Goal: Information Seeking & Learning: Learn about a topic

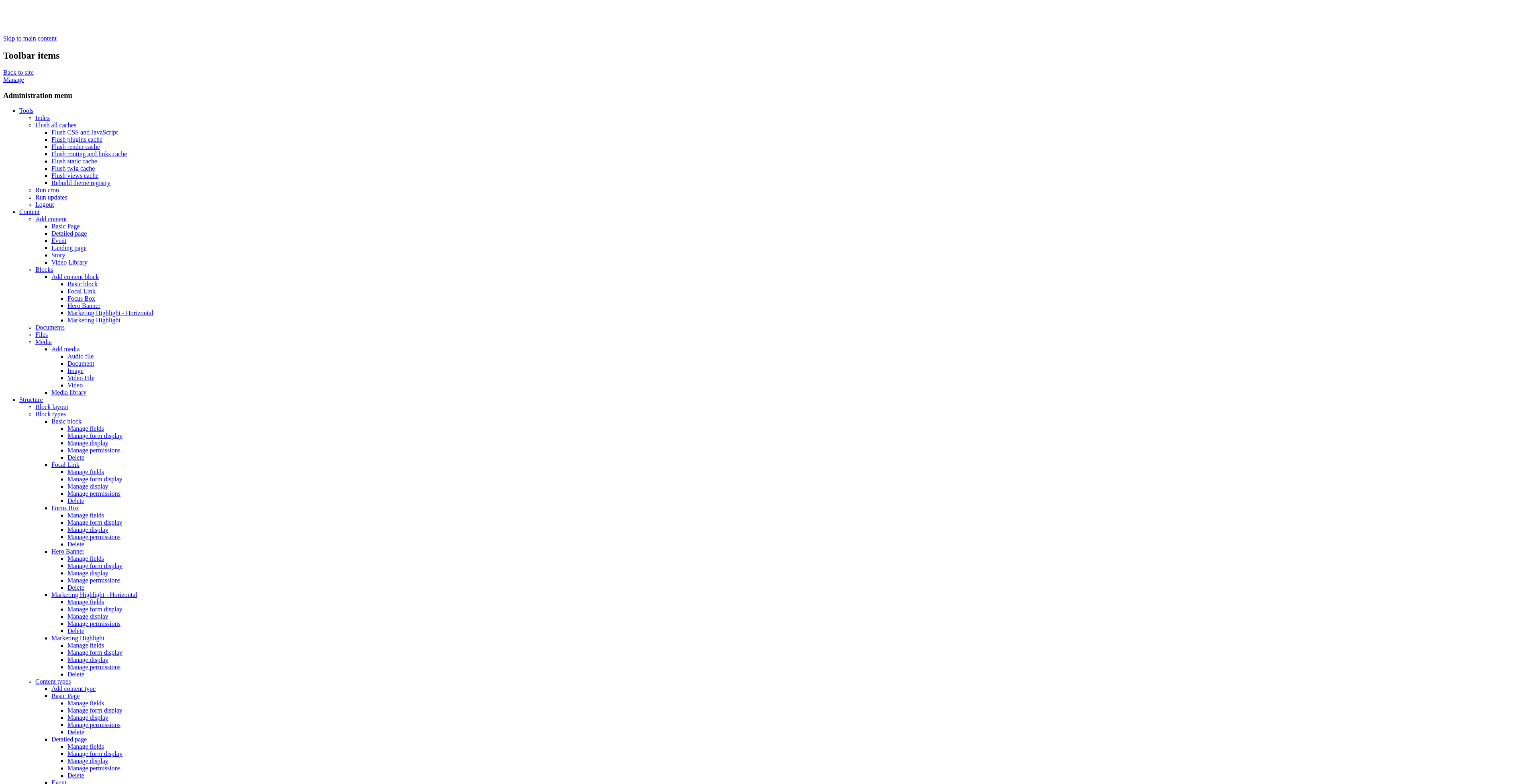
click at [35, 122] on link "Flush all caches" at bounding box center [55, 125] width 41 height 7
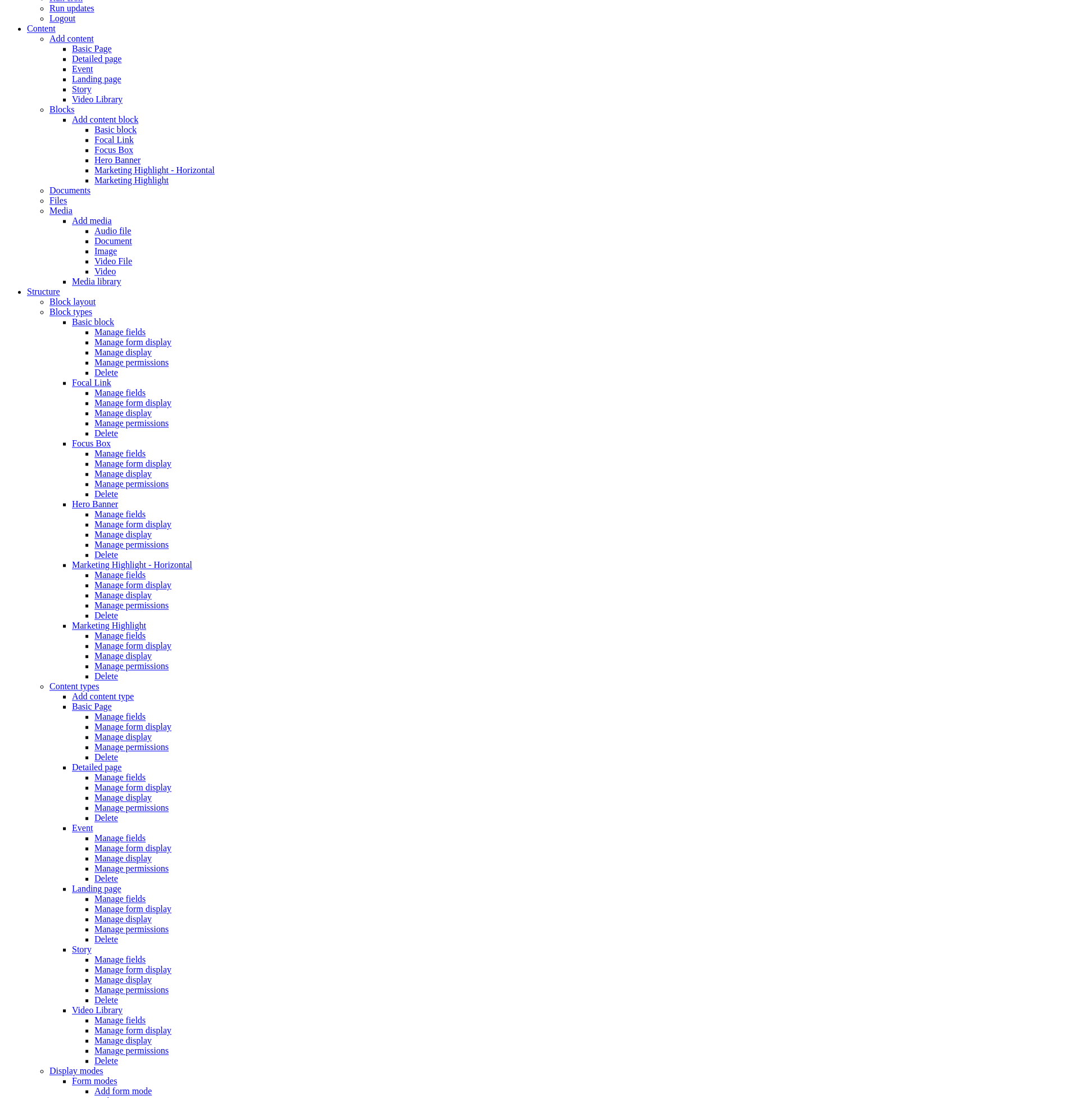
scroll to position [307, 0]
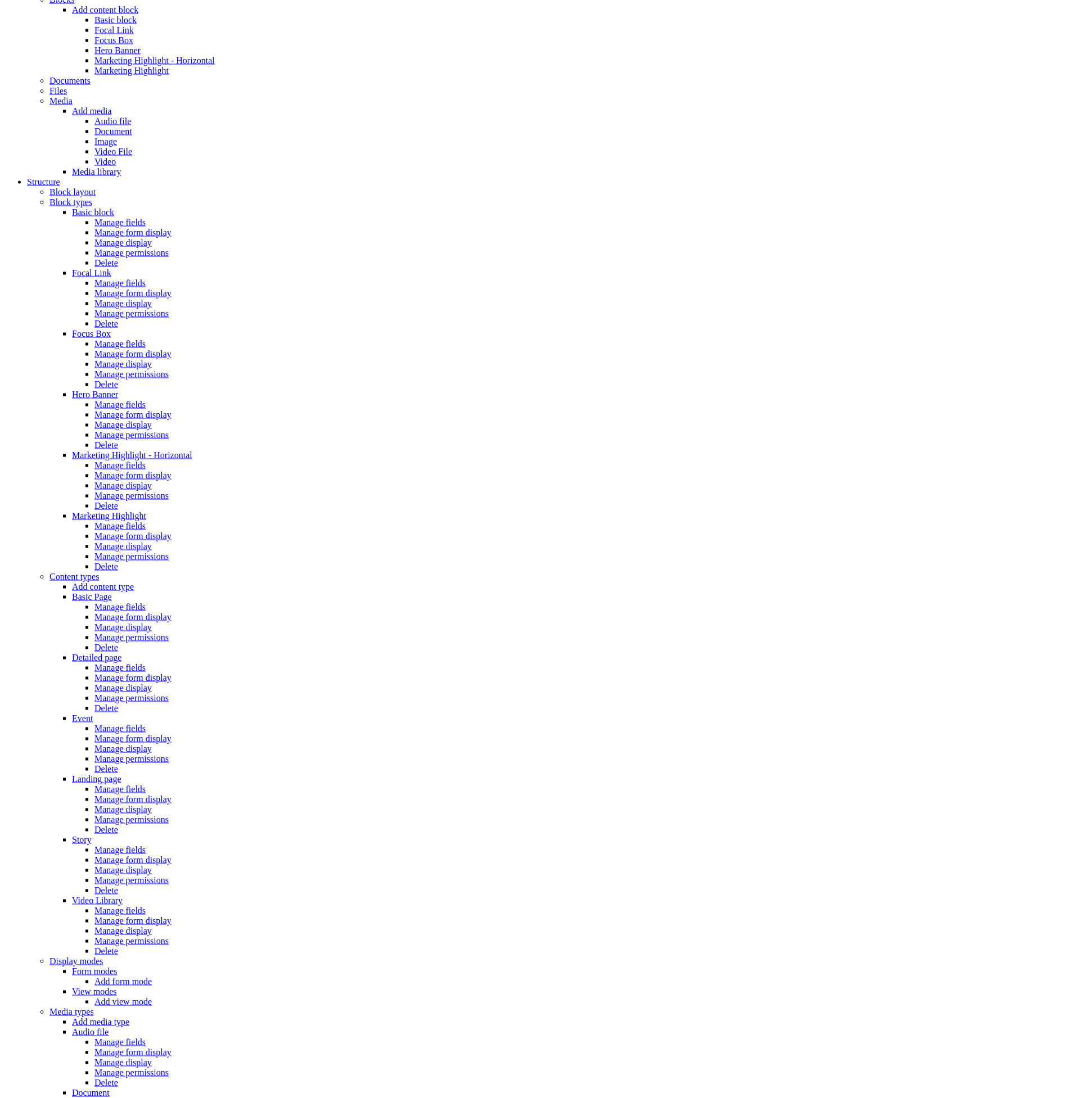
scroll to position [423, 0]
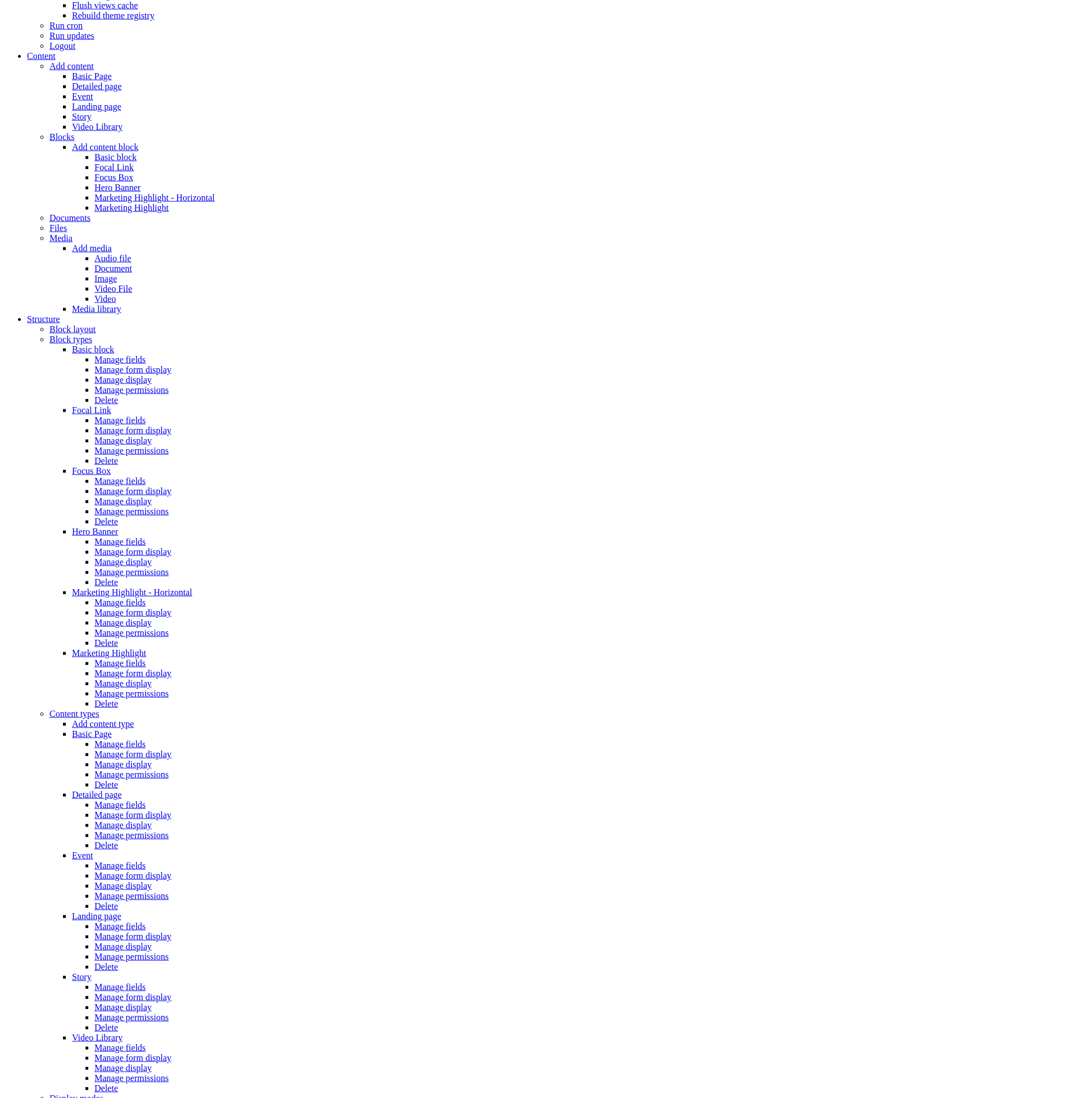
scroll to position [99, 0]
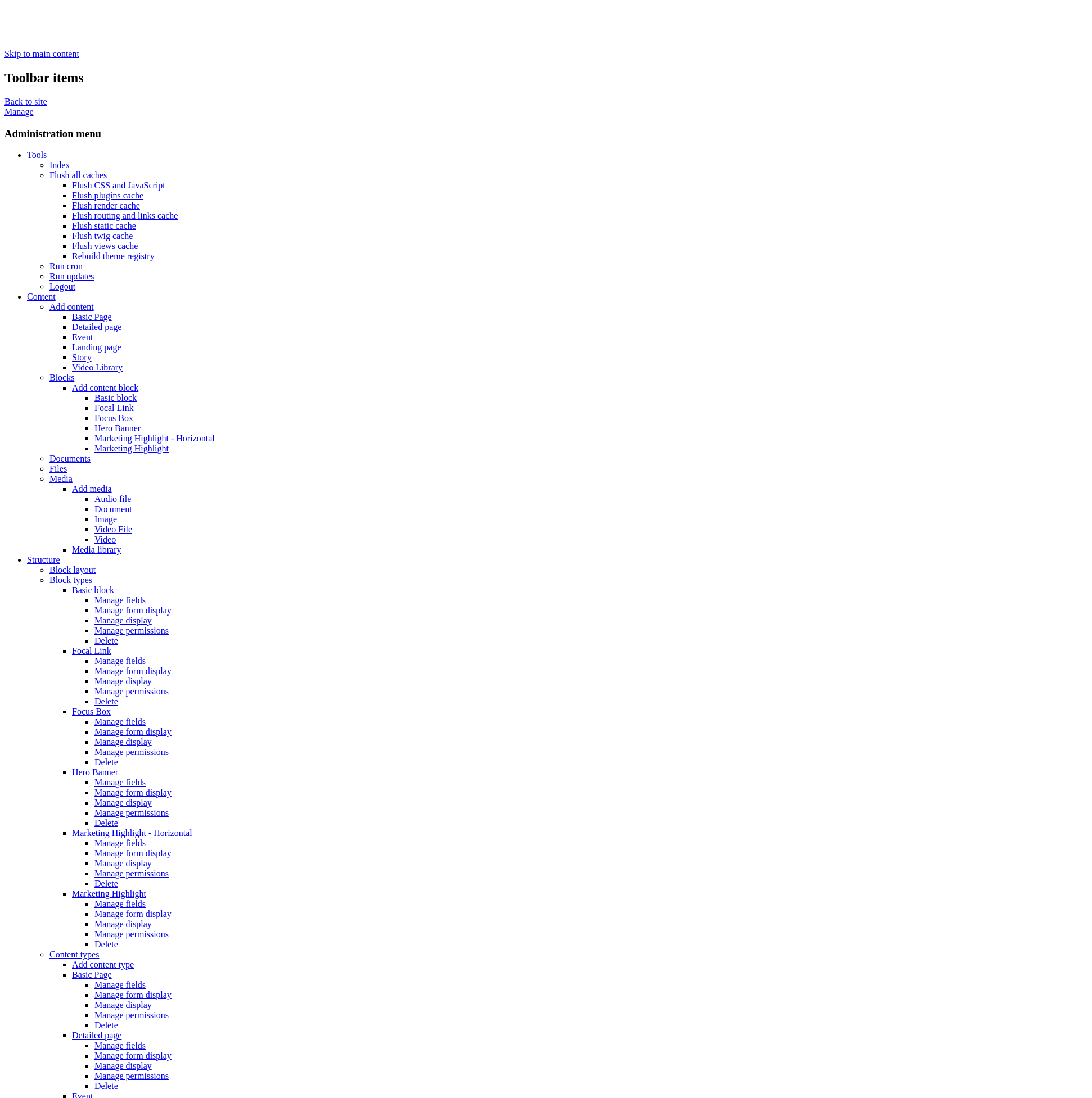
drag, startPoint x: 233, startPoint y: 298, endPoint x: 292, endPoint y: 299, distance: 59.0
click at [49, 170] on link "Flush all caches" at bounding box center [78, 175] width 58 height 9
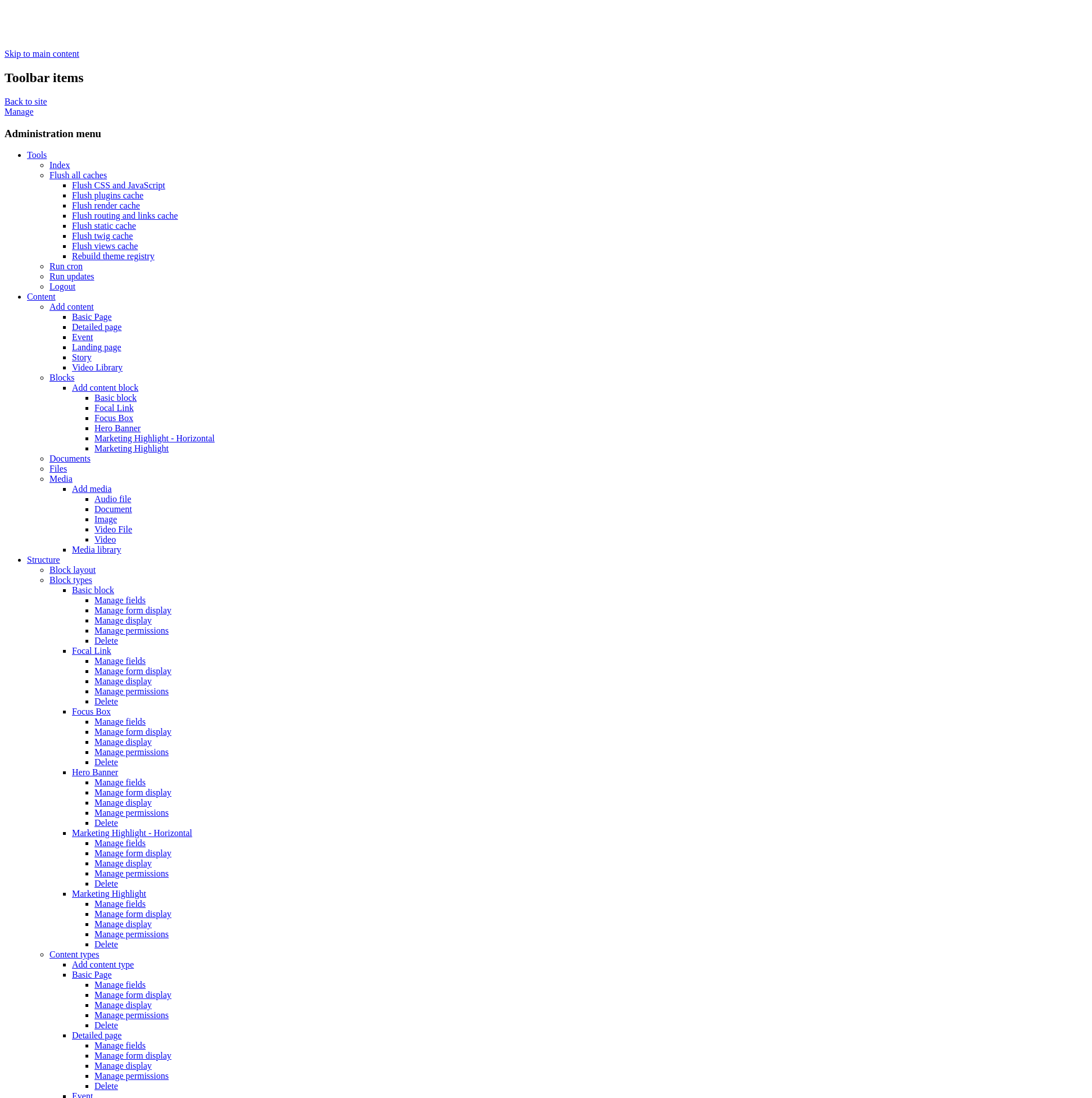
click at [49, 170] on link "Flush all caches" at bounding box center [78, 175] width 58 height 9
click at [27, 150] on link "Tools" at bounding box center [37, 154] width 20 height 9
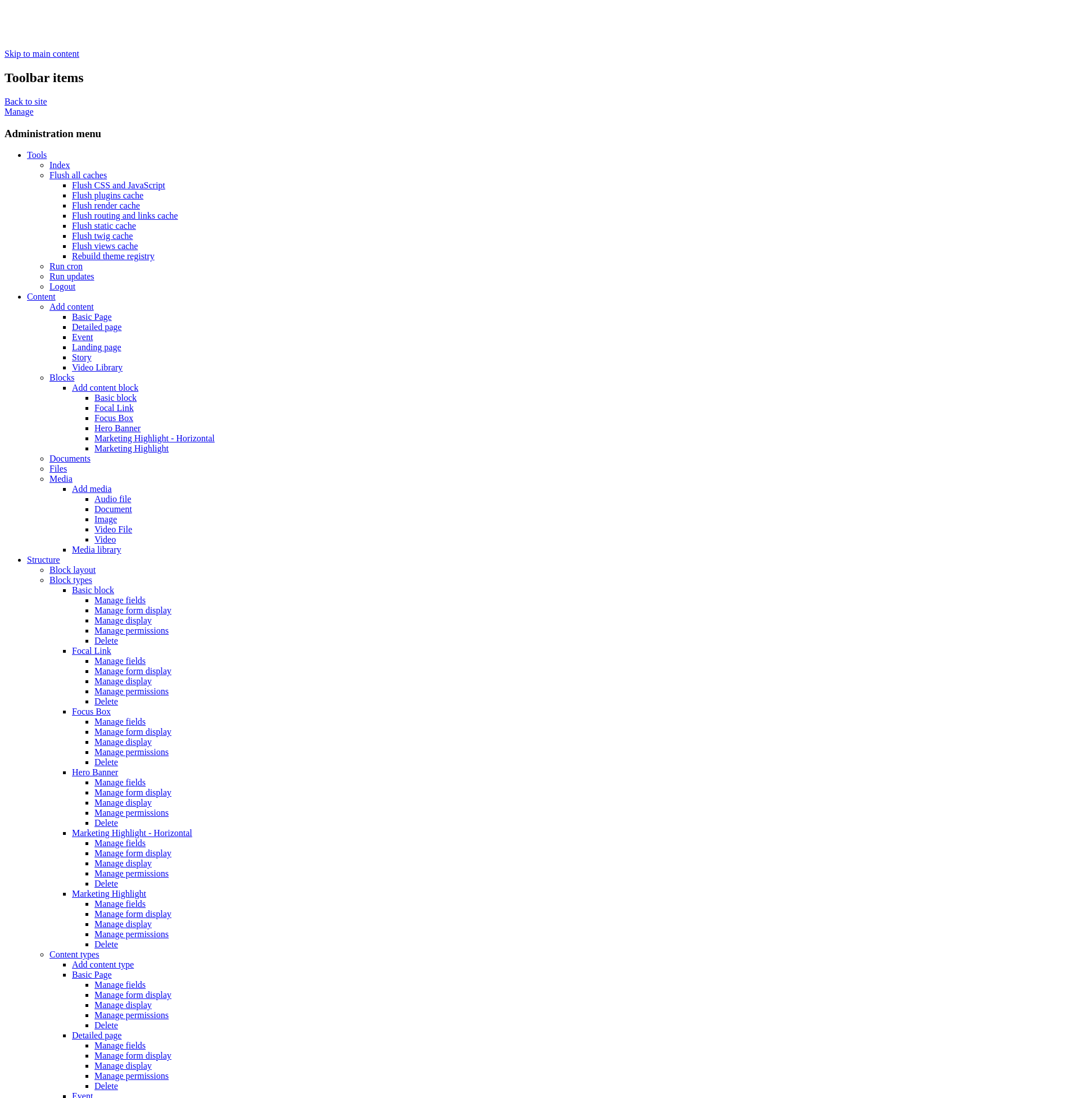
click at [49, 170] on link "Flush all caches" at bounding box center [78, 175] width 58 height 9
click at [27, 150] on link "Tools" at bounding box center [37, 154] width 20 height 9
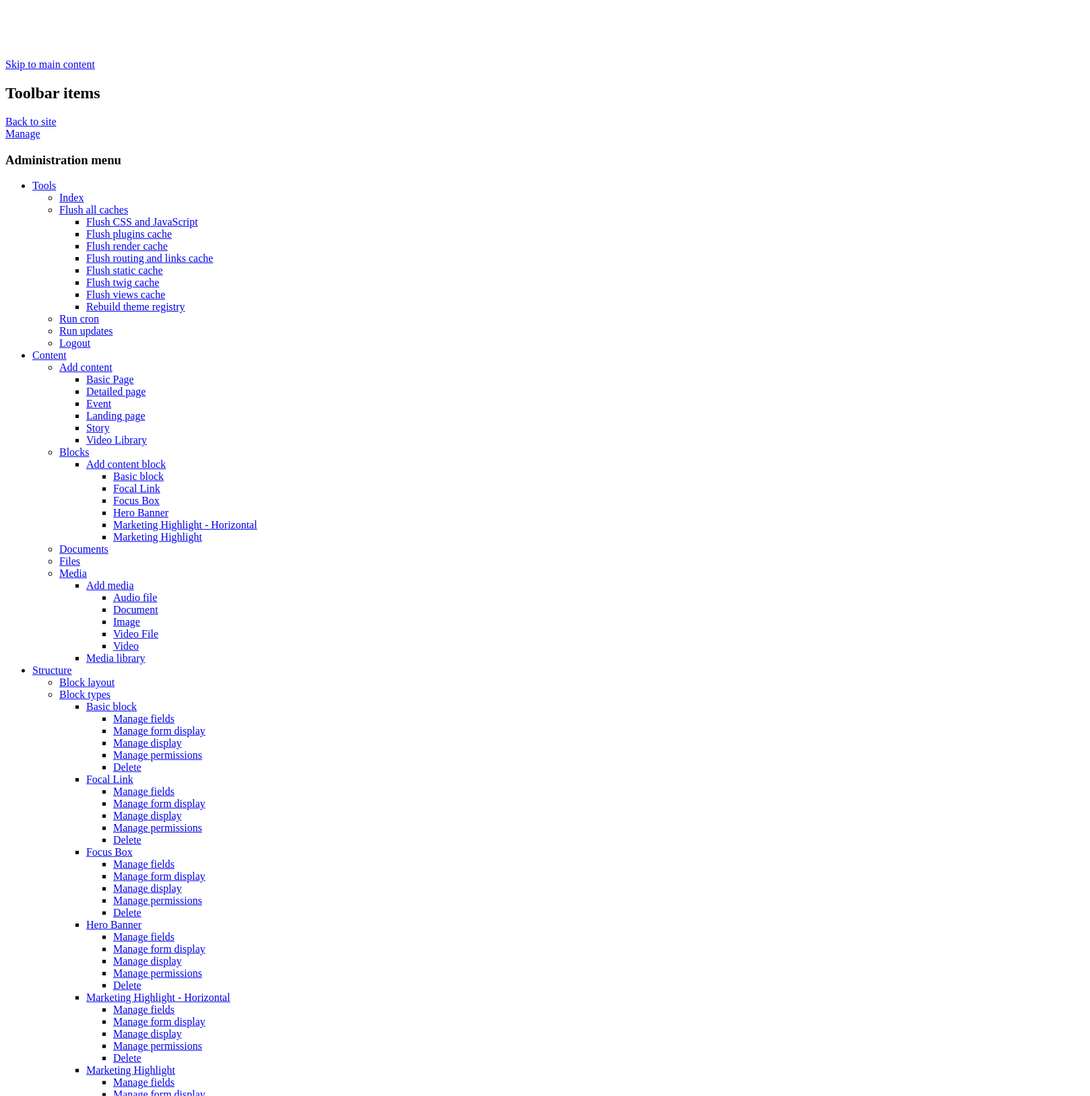
click at [59, 204] on link "Flush all caches" at bounding box center [93, 209] width 69 height 11
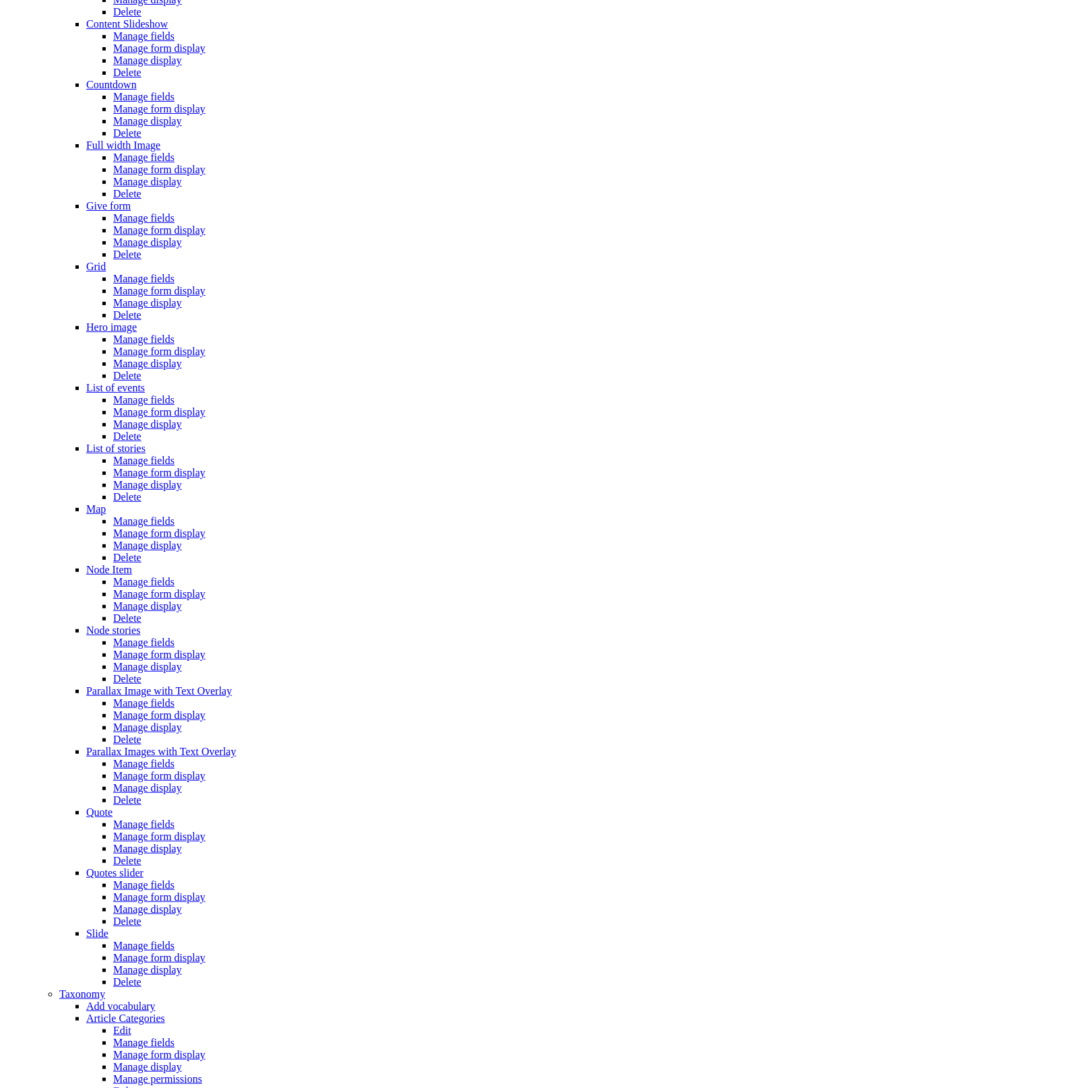
scroll to position [1997, 0]
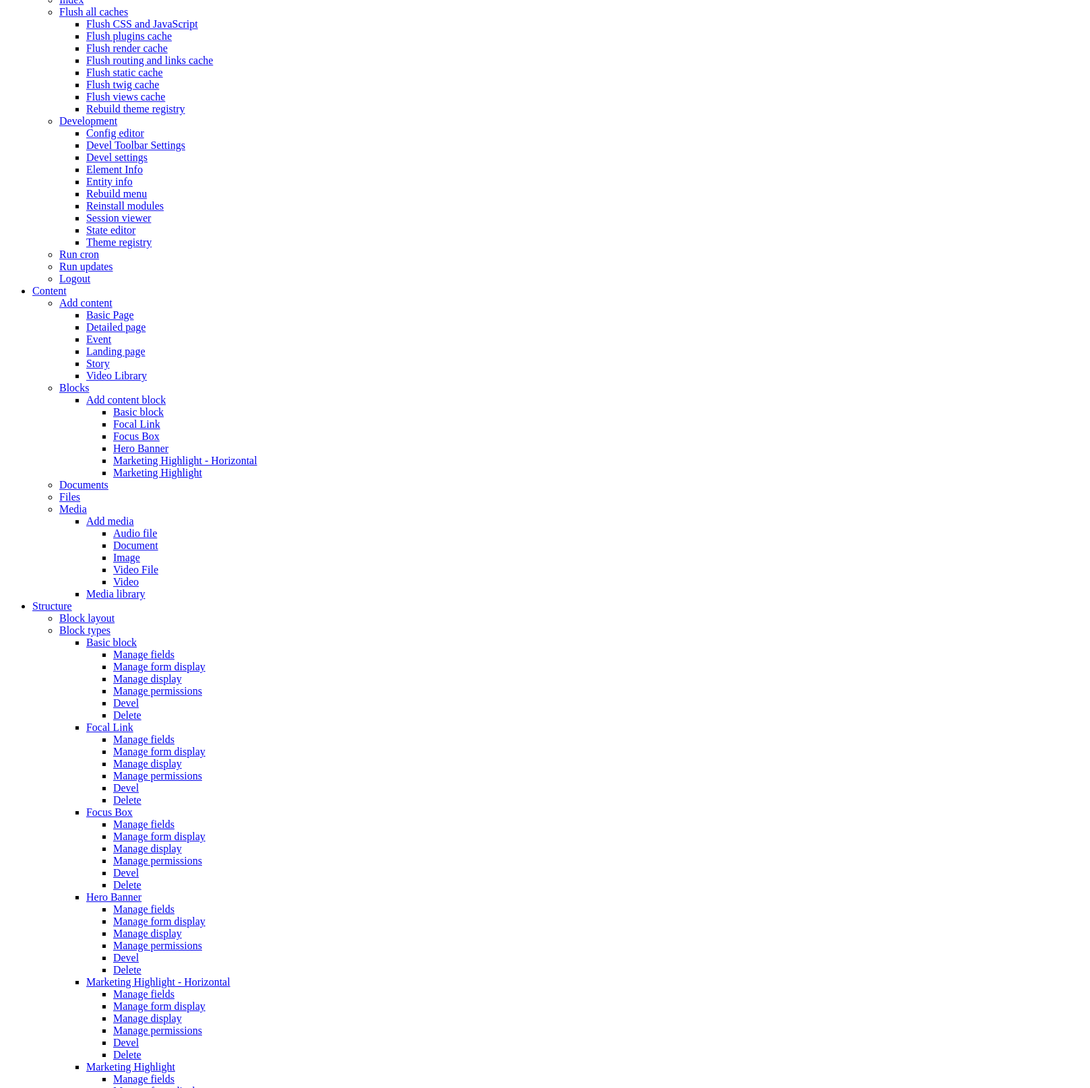
scroll to position [11, 0]
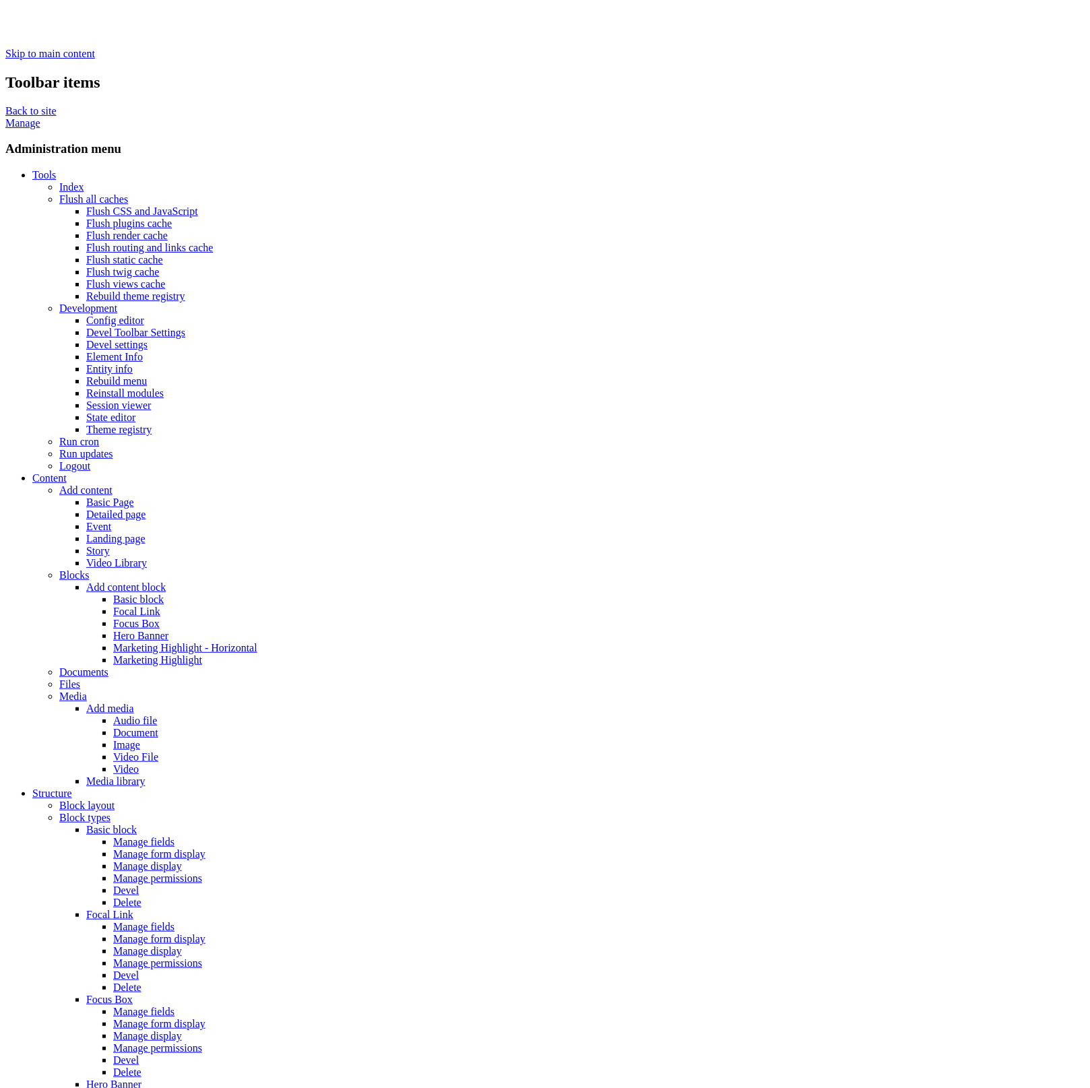
click at [59, 193] on link "Flush all caches" at bounding box center [93, 198] width 69 height 11
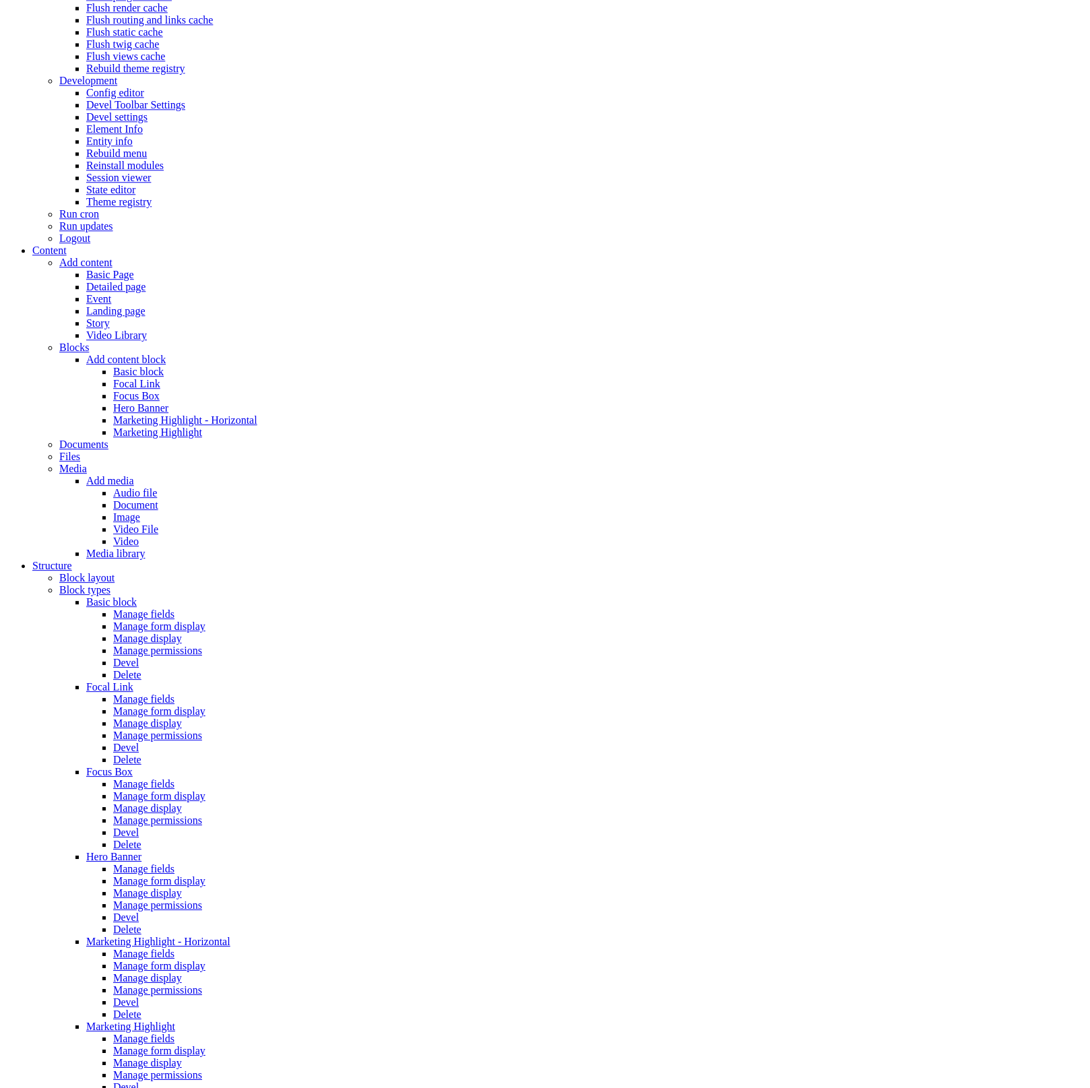
scroll to position [505, 0]
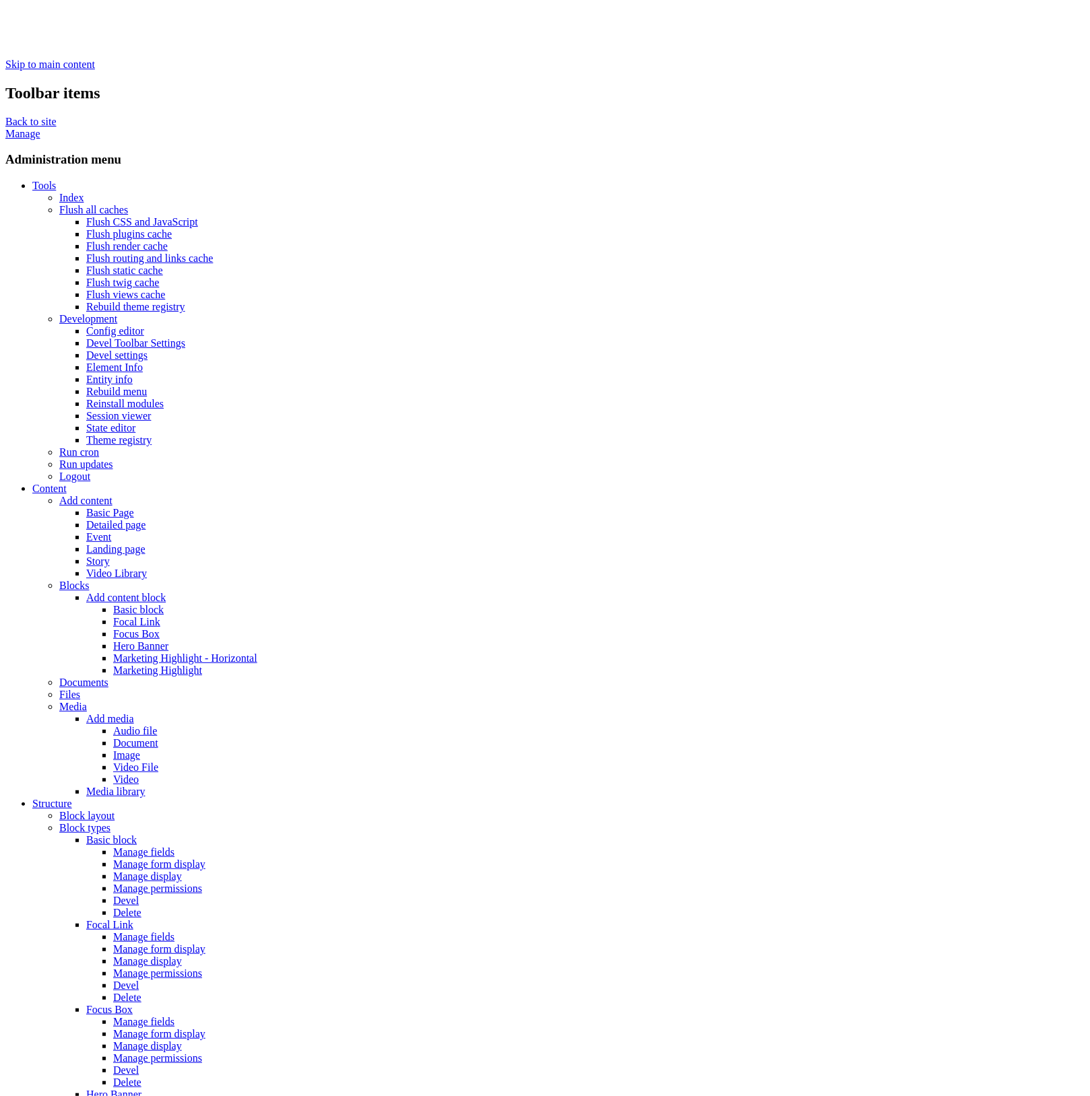
click at [59, 204] on link "Flush all caches" at bounding box center [93, 209] width 69 height 11
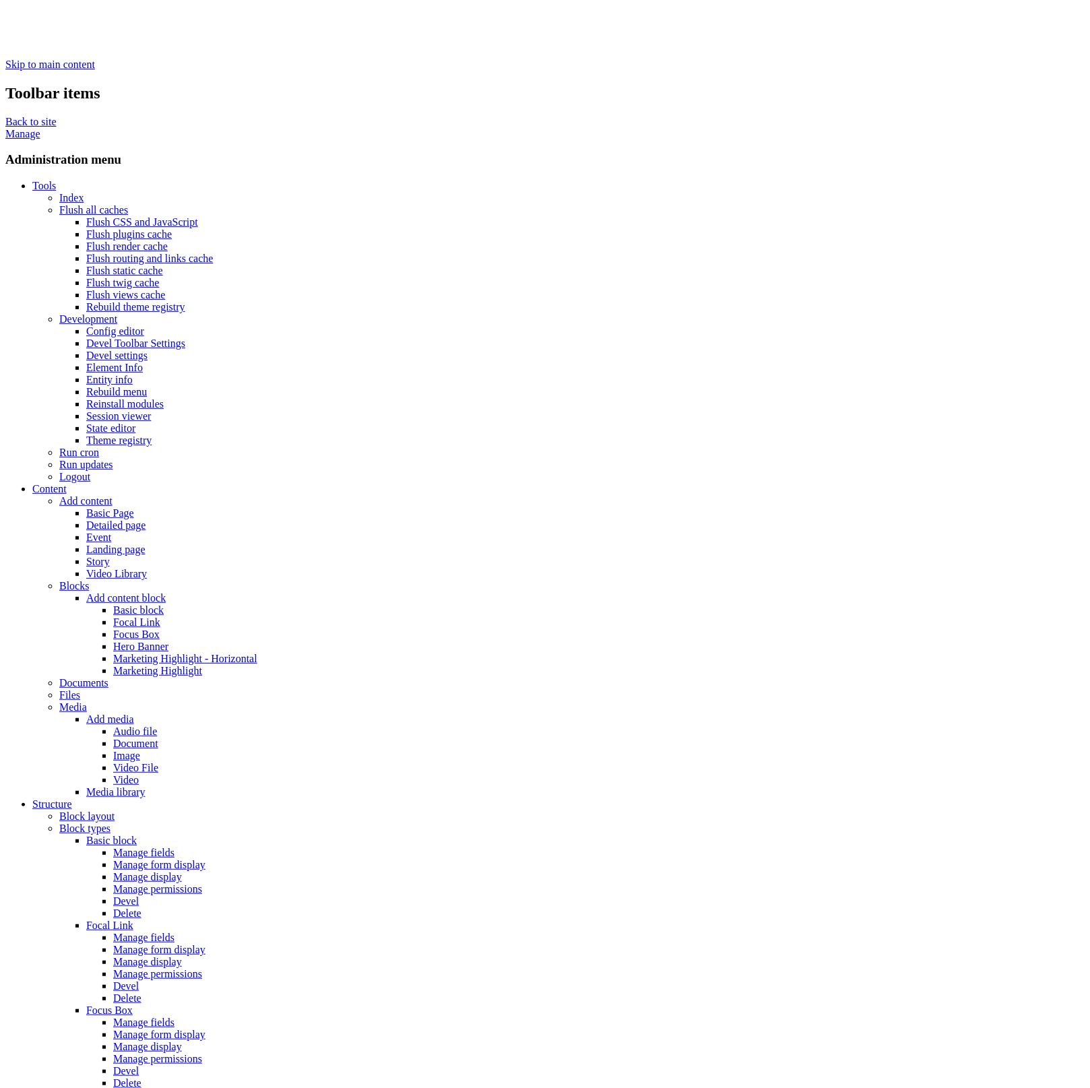
click at [59, 204] on link "Flush all caches" at bounding box center [93, 209] width 69 height 11
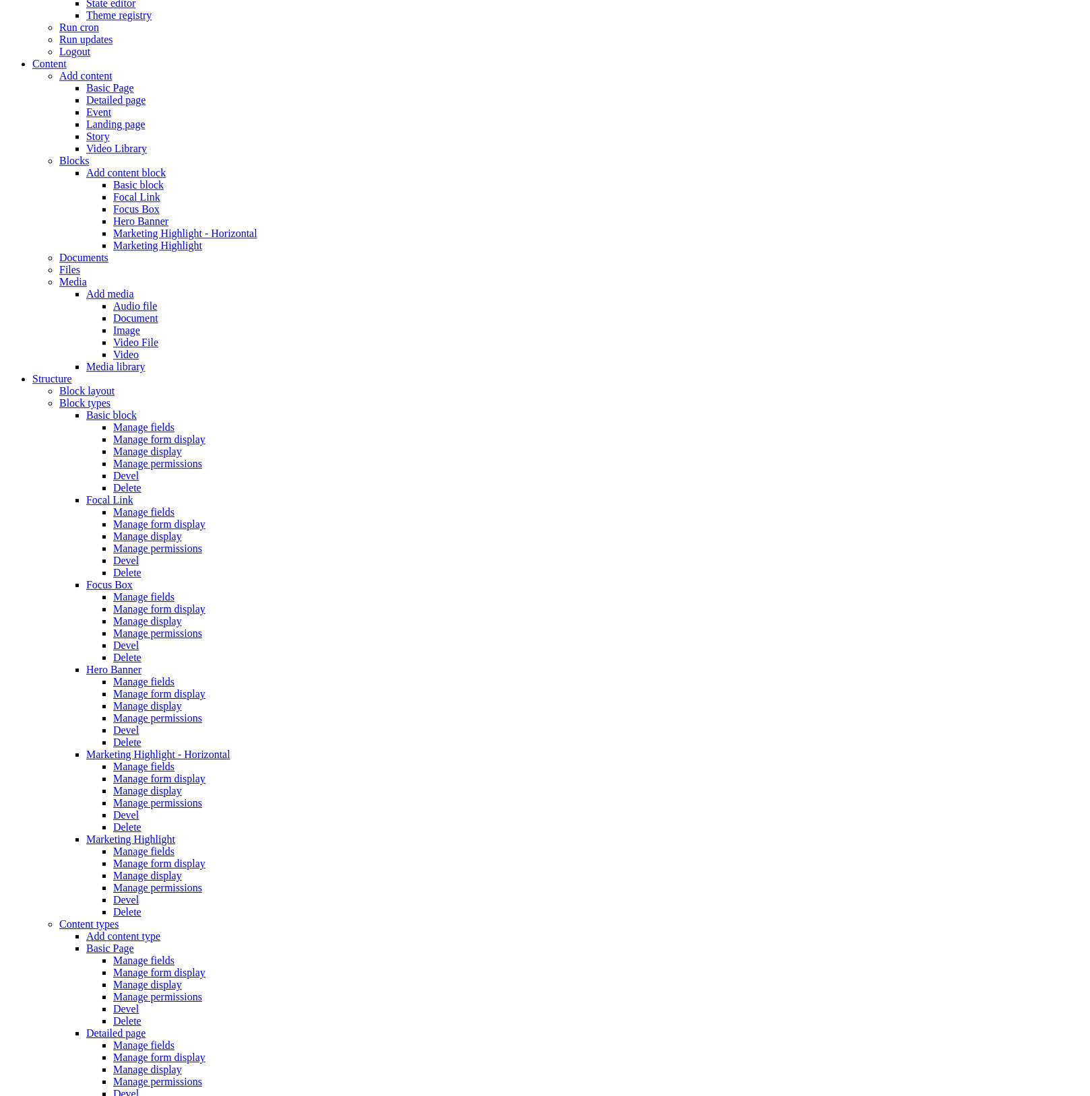
scroll to position [482, 0]
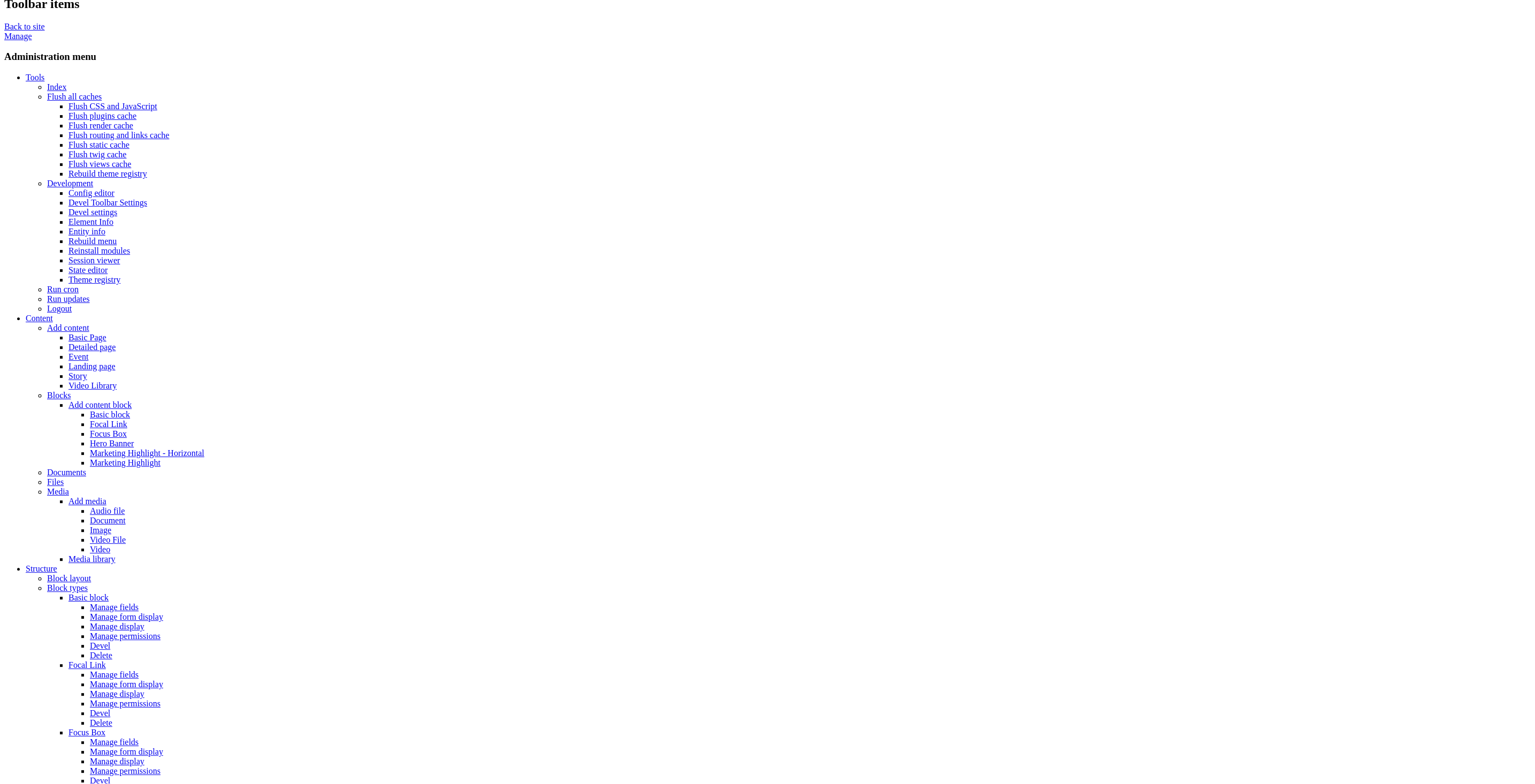
scroll to position [88, 0]
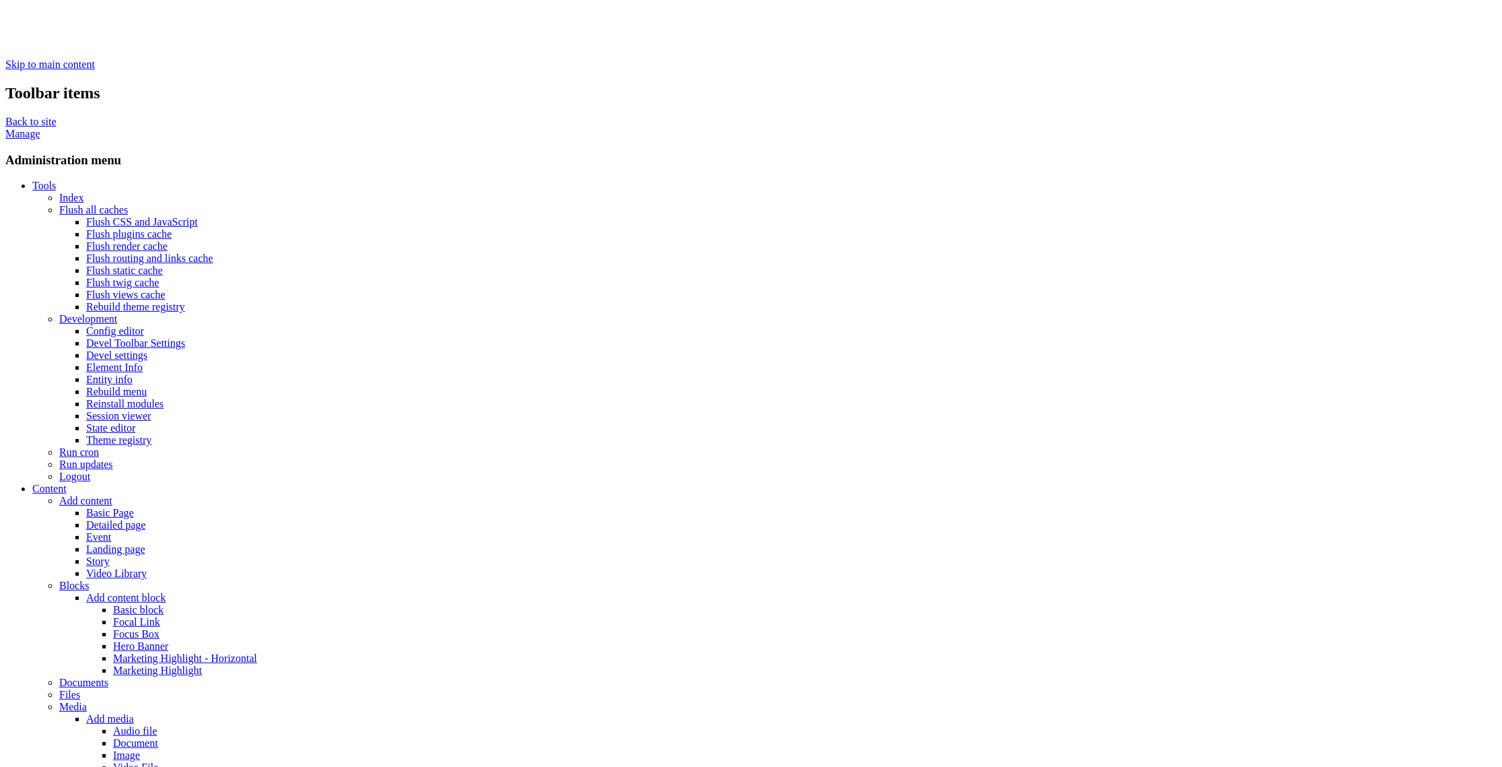
click at [40, 127] on link "Manage" at bounding box center [22, 132] width 35 height 11
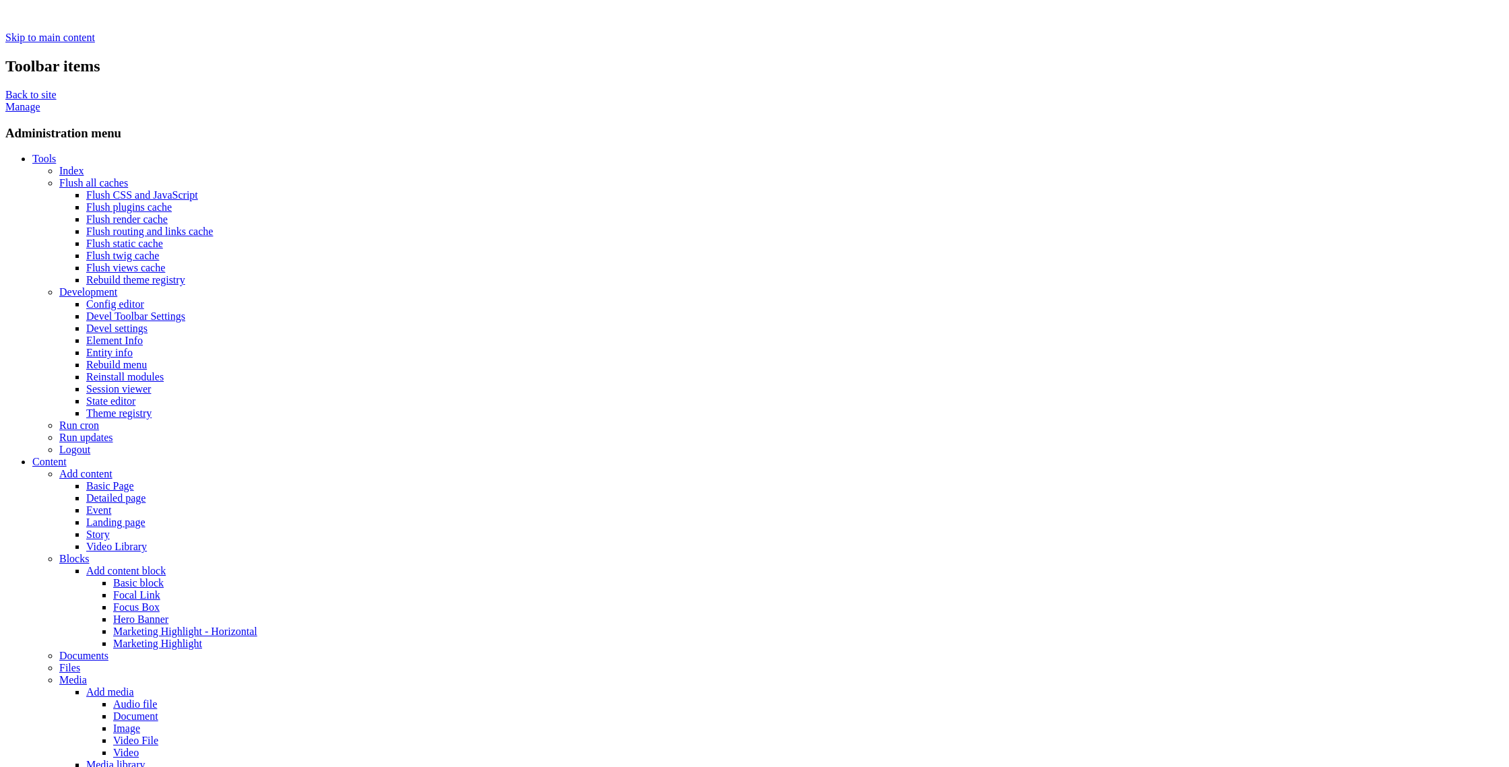
click at [40, 101] on link "Manage" at bounding box center [22, 106] width 35 height 11
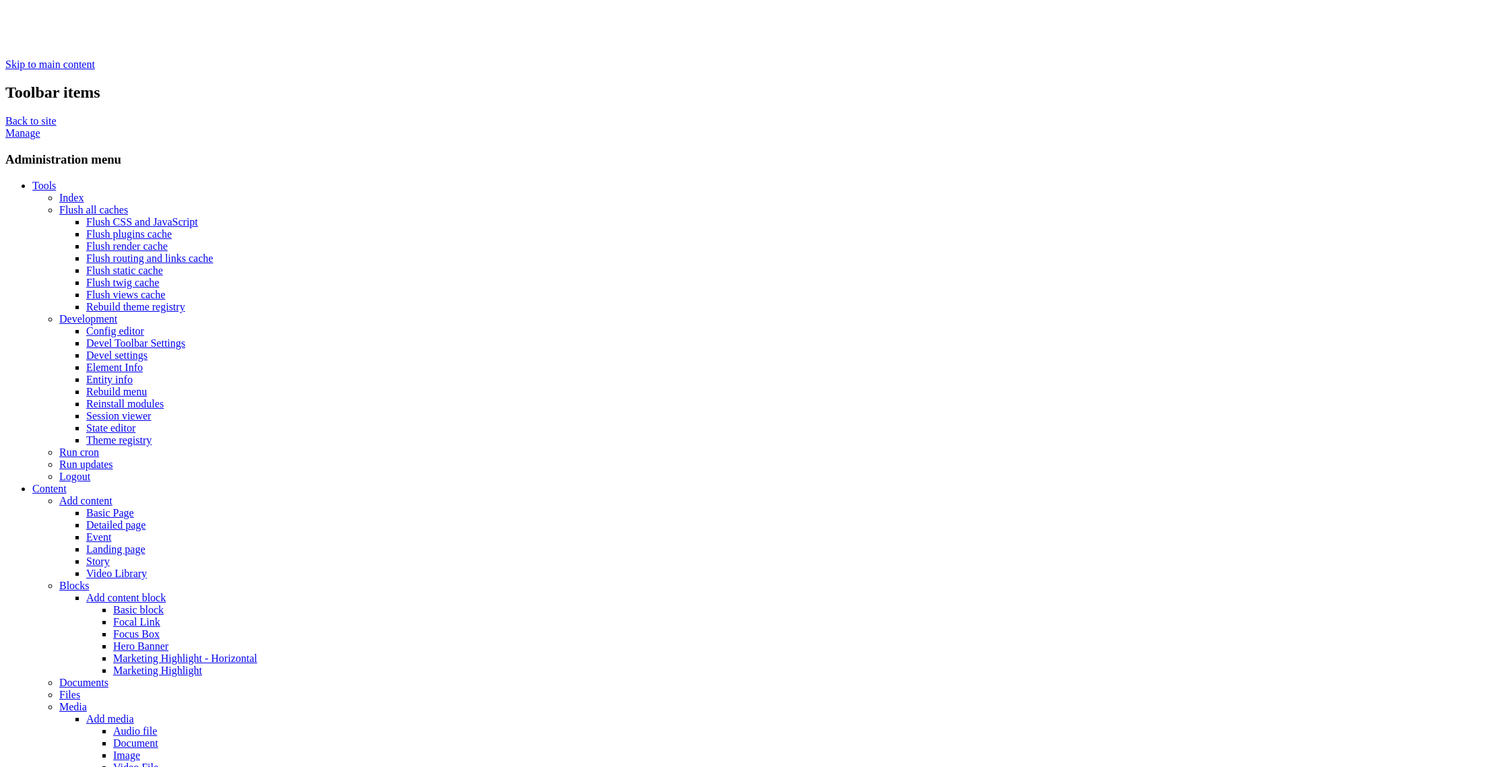
click at [59, 204] on link "Flush all caches" at bounding box center [93, 209] width 69 height 11
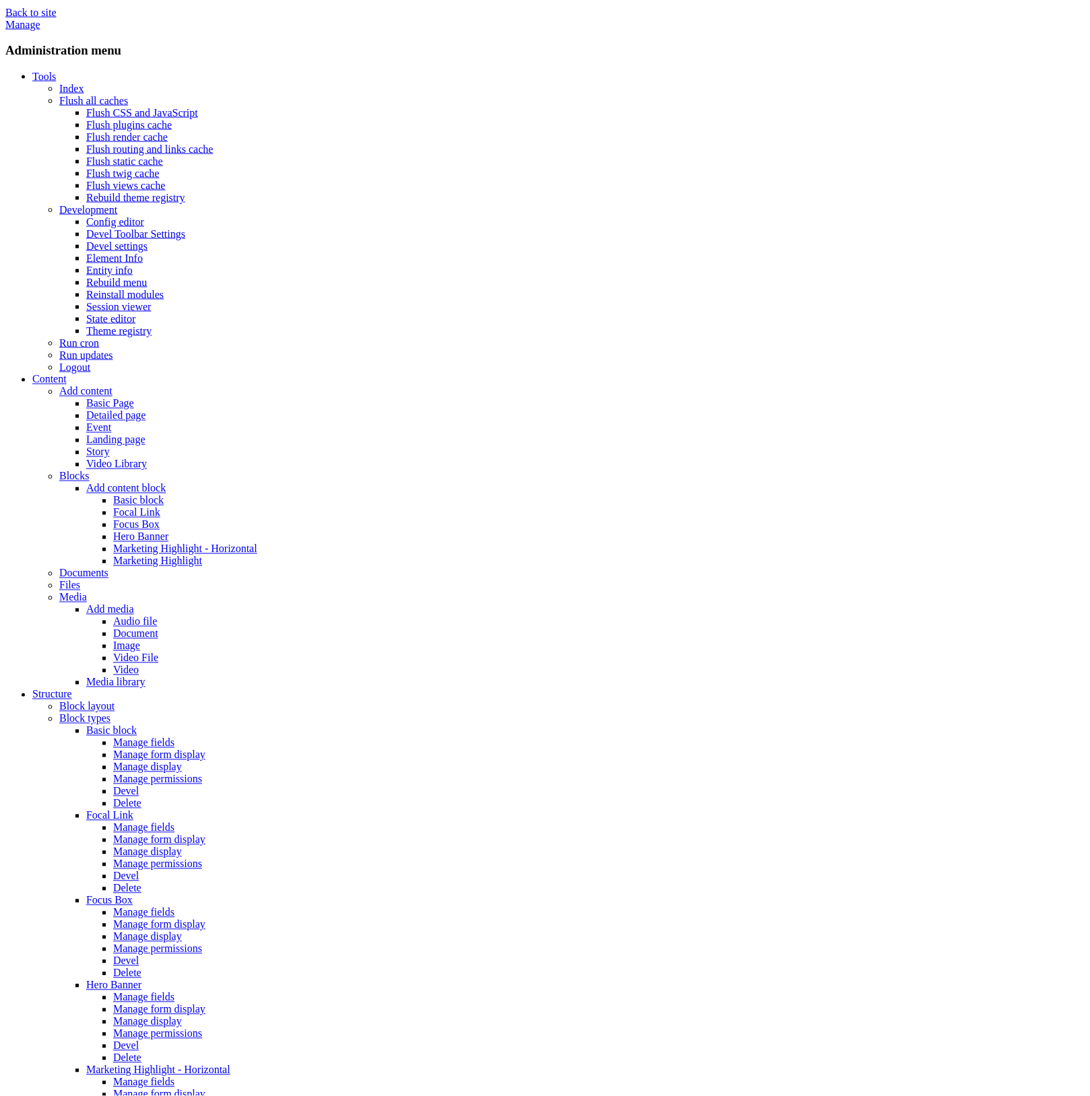
scroll to position [112, 0]
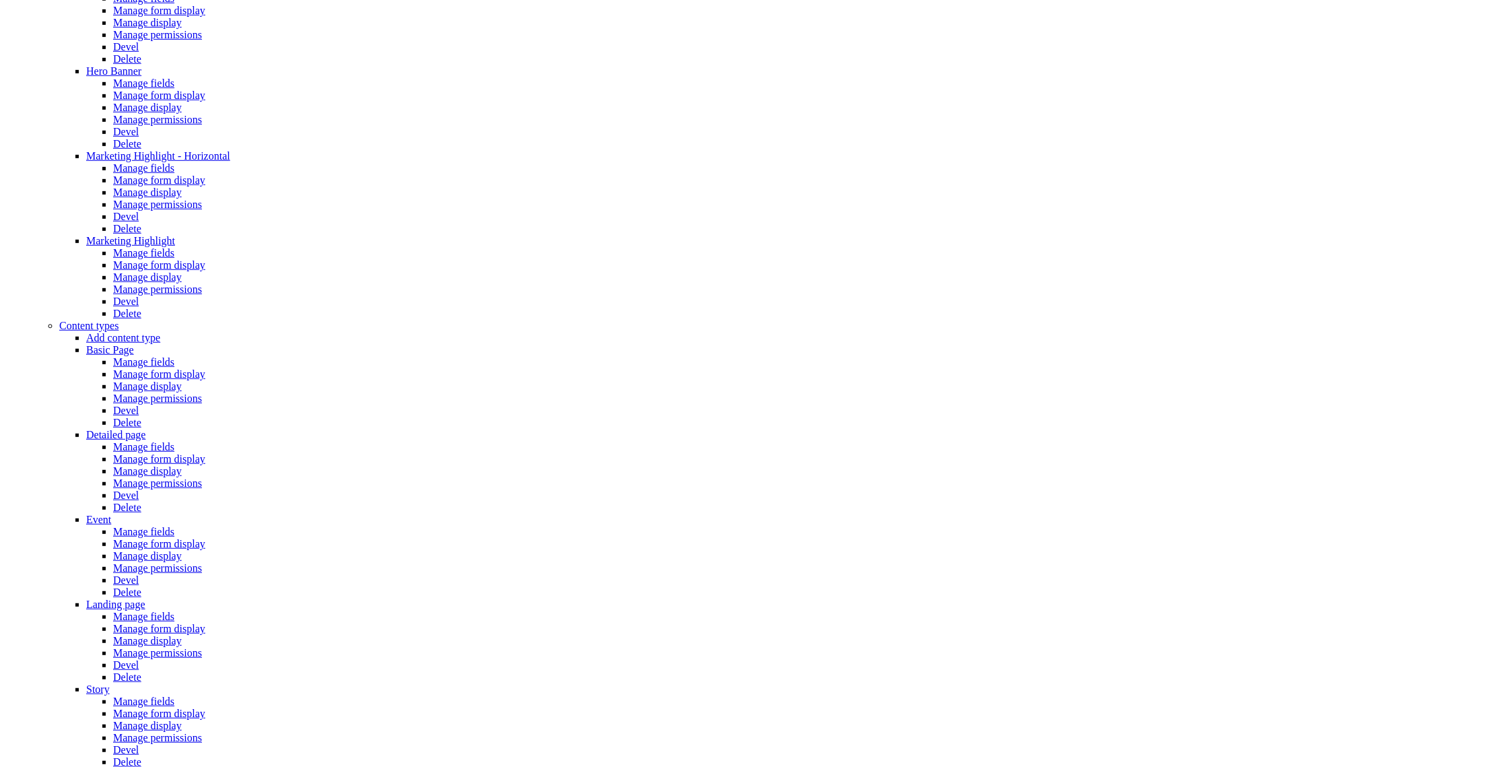
scroll to position [407, 0]
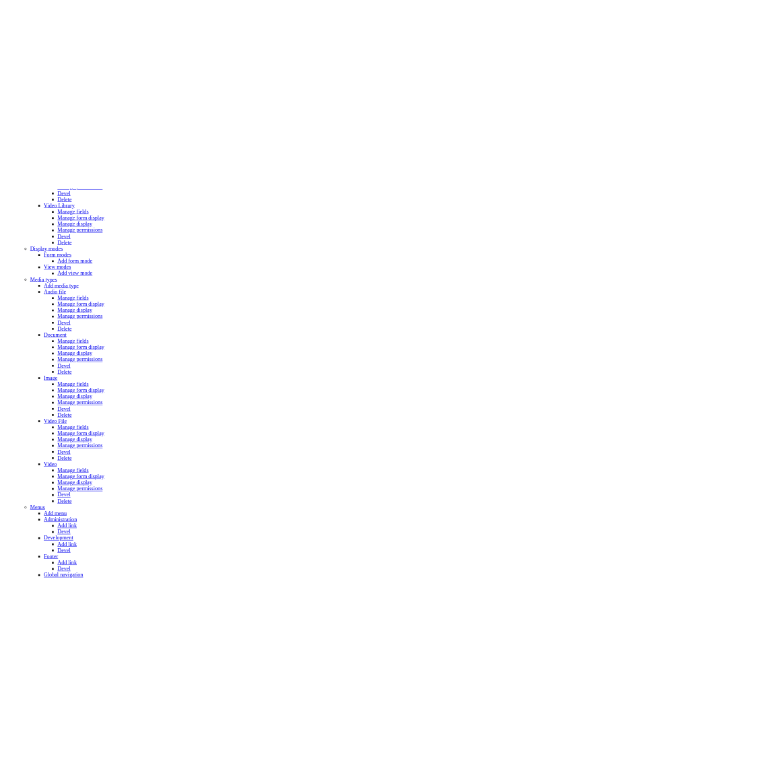
scroll to position [1815, 0]
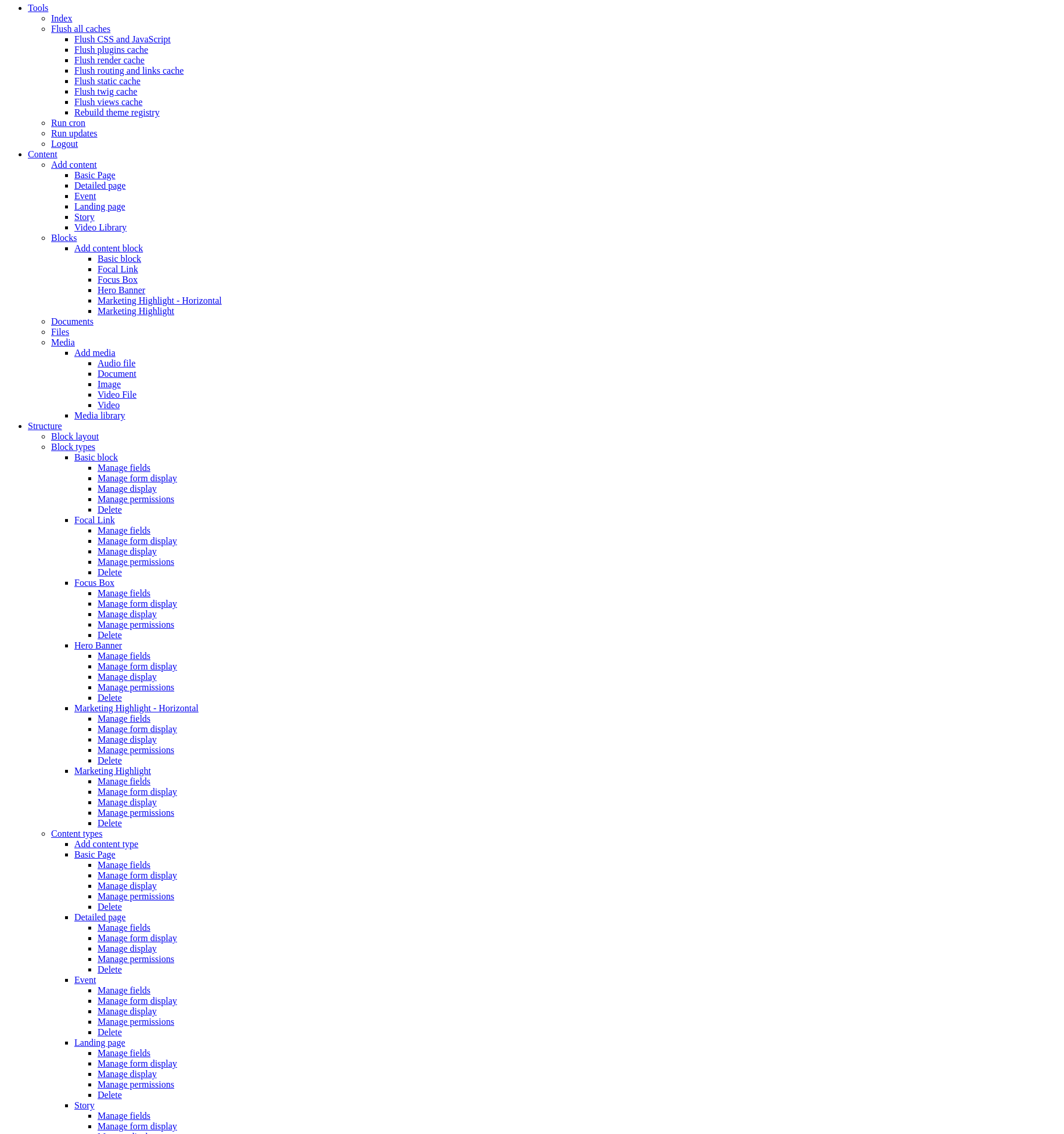
scroll to position [214, 0]
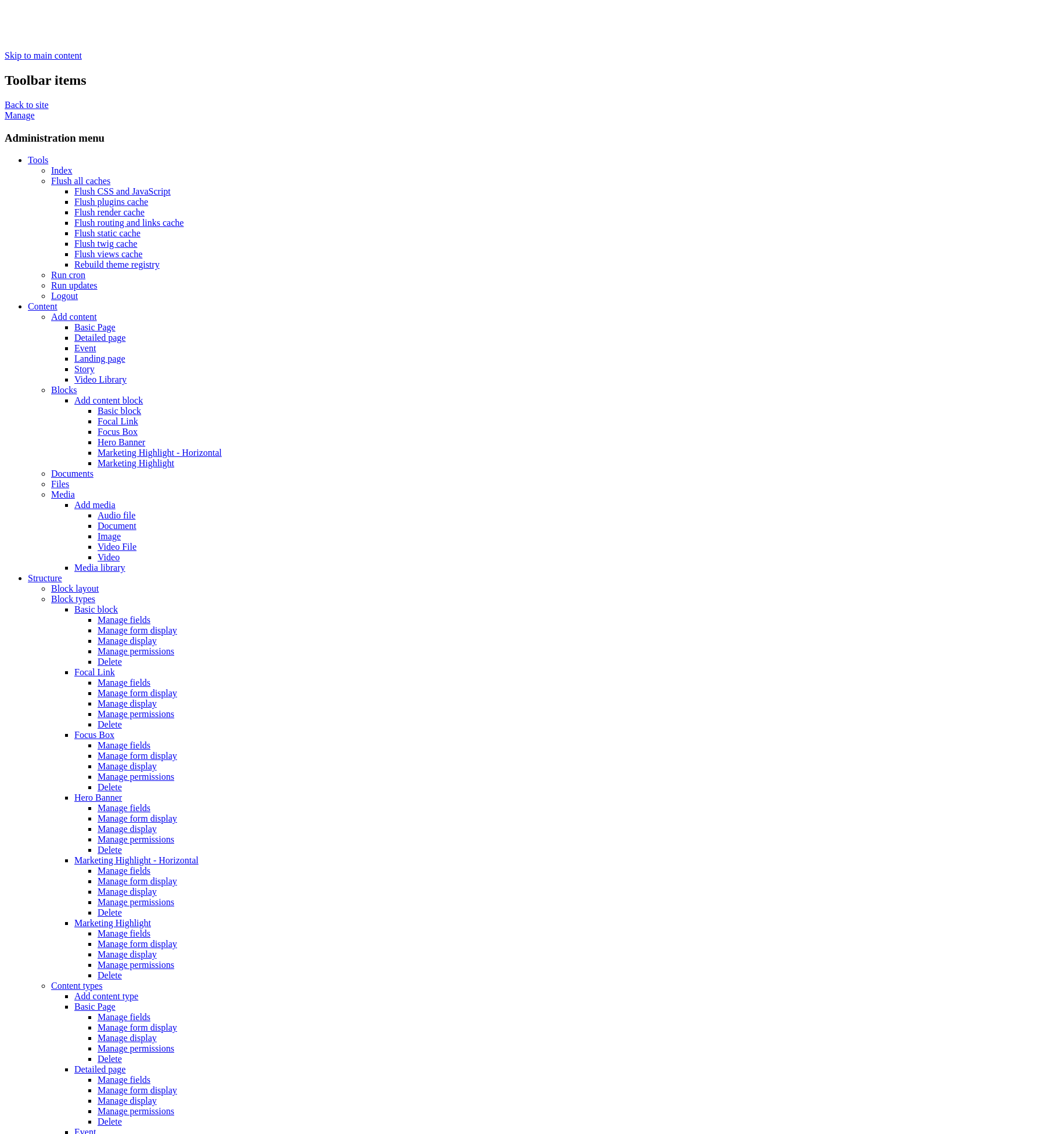
click at [51, 176] on link "Flush all caches" at bounding box center [80, 180] width 59 height 9
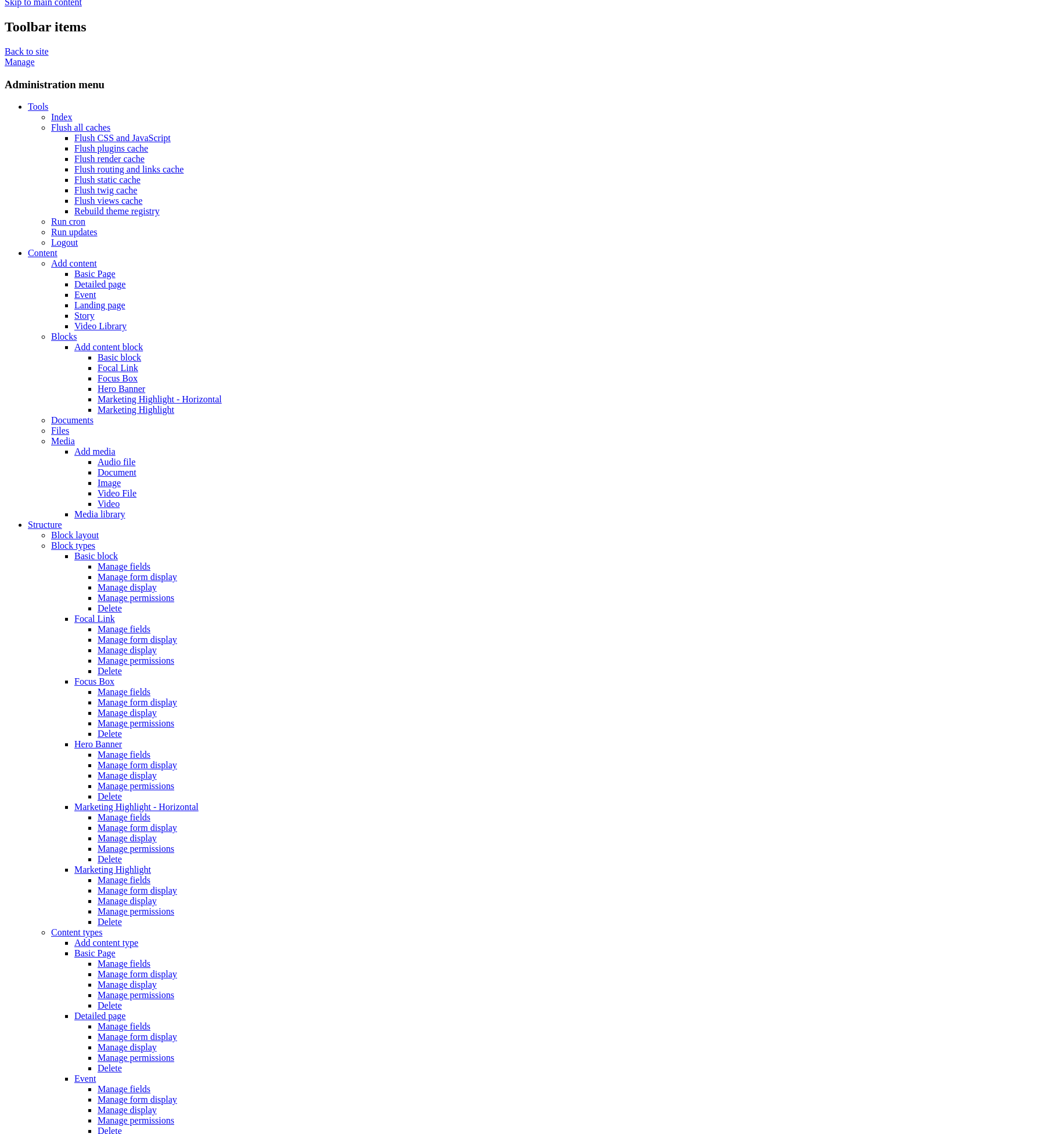
scroll to position [362, 0]
